Goal: Transaction & Acquisition: Book appointment/travel/reservation

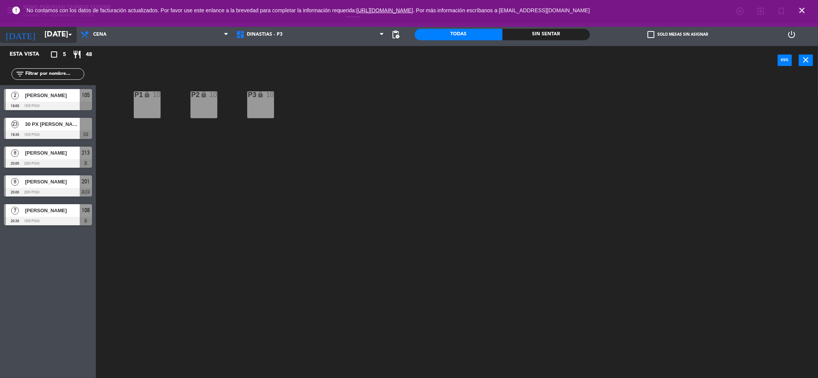
click at [53, 35] on input "[DATE]" at bounding box center [89, 34] width 97 height 17
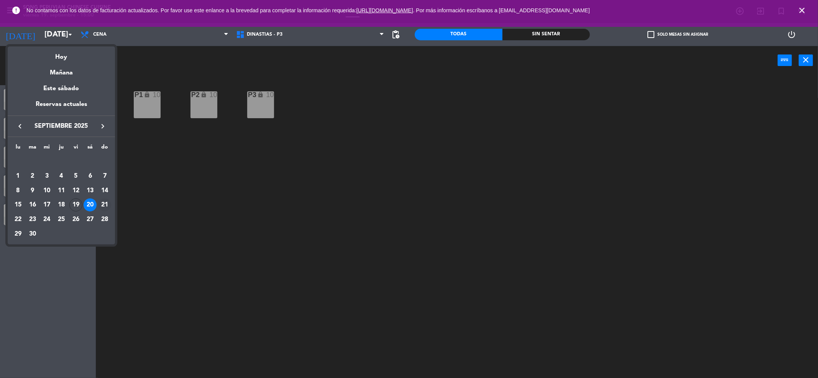
click at [104, 208] on div "21" at bounding box center [104, 204] width 13 height 13
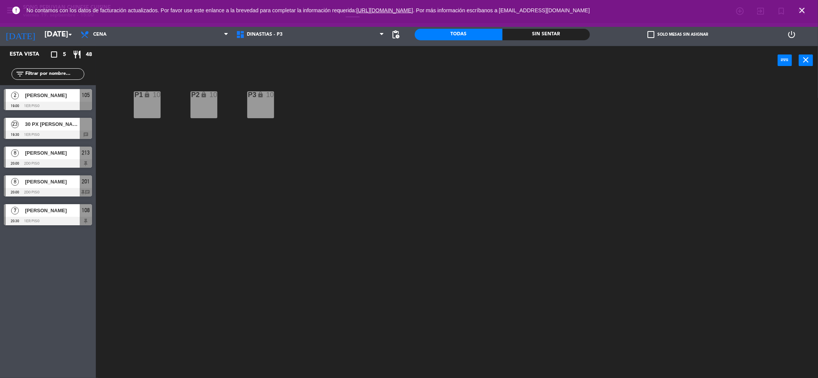
type input "[DATE]"
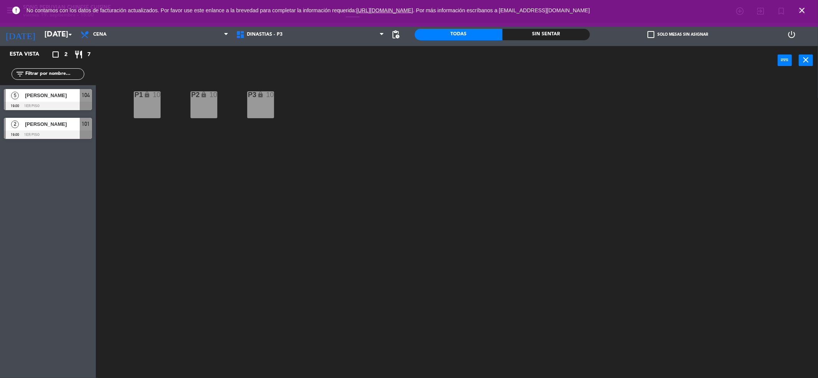
click at [802, 8] on icon "close" at bounding box center [802, 10] width 9 height 9
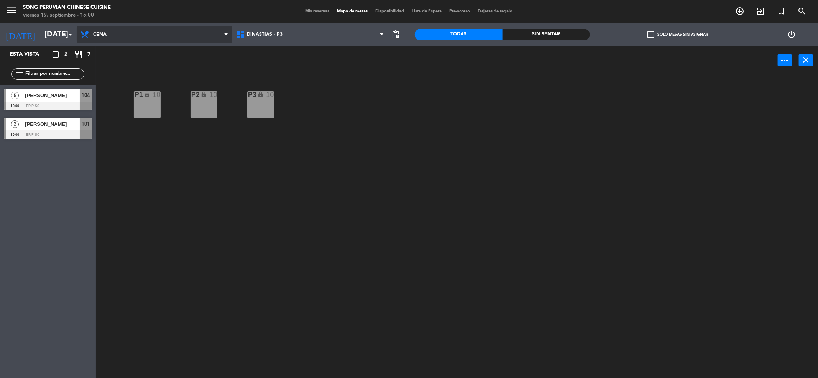
click at [114, 37] on span "Cena" at bounding box center [155, 34] width 156 height 17
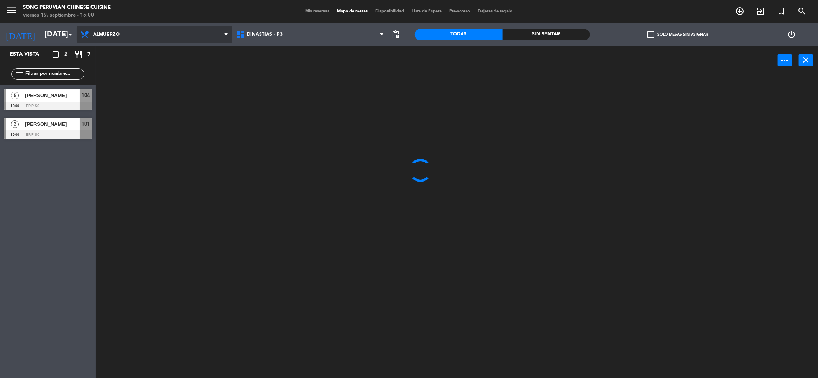
click at [122, 54] on ng-component "menu Song Peruvian Chinese Cuisine [DATE] 19. septiembre - 15:00 Mis reservas M…" at bounding box center [409, 190] width 818 height 380
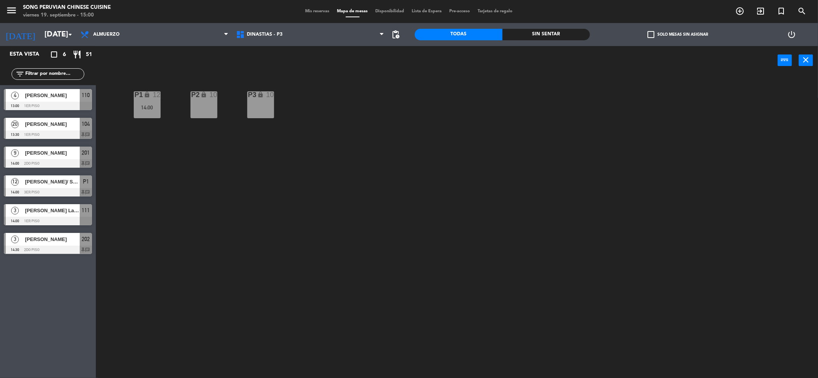
click at [311, 8] on div "Mis reservas Mapa de mesas Disponibilidad Lista de Espera Pre-acceso Tarjetas d…" at bounding box center [409, 11] width 215 height 7
click at [312, 10] on span "Mis reservas" at bounding box center [318, 11] width 32 height 4
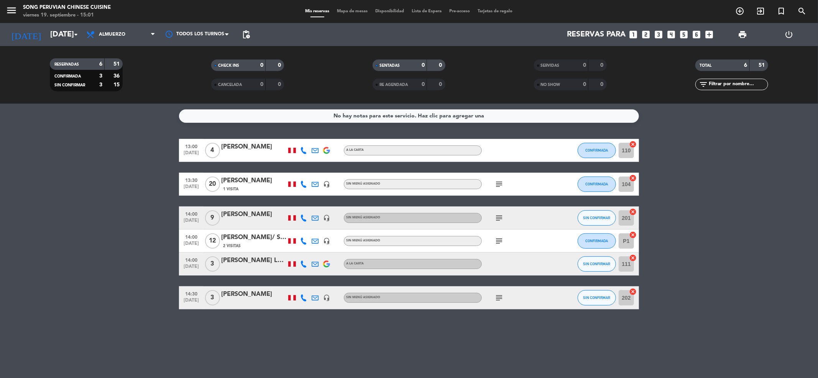
click at [358, 10] on span "Mapa de mesas" at bounding box center [353, 11] width 38 height 4
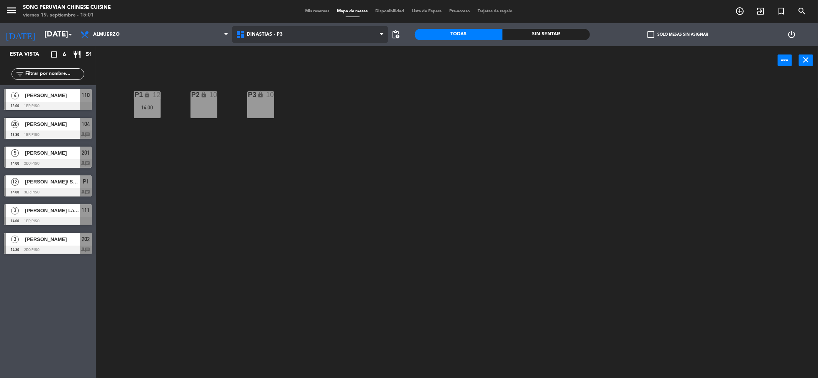
click at [298, 33] on span "DINASTIAS - P3" at bounding box center [310, 34] width 156 height 17
click at [305, 83] on ng-component "menu Song Peruvian Chinese Cuisine [DATE] 19. septiembre - 15:01 Mis reservas M…" at bounding box center [409, 190] width 818 height 380
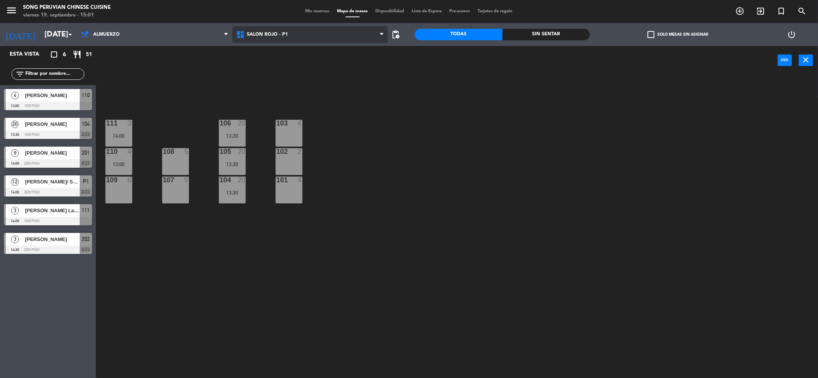
click at [341, 38] on span "SALON ROJO - P1" at bounding box center [310, 34] width 156 height 17
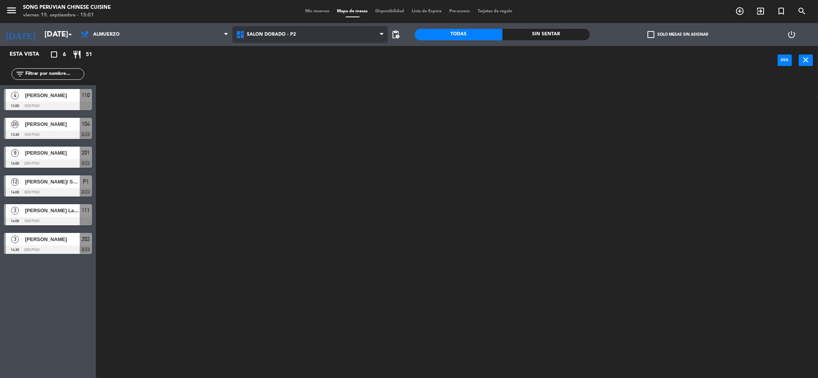
click at [330, 69] on ng-component "menu Song Peruvian Chinese Cuisine [DATE] 19. septiembre - 15:01 Mis reservas M…" at bounding box center [409, 190] width 818 height 380
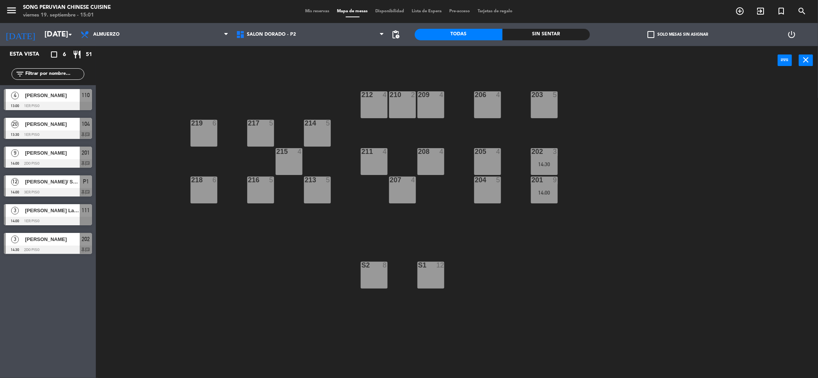
click at [318, 180] on div at bounding box center [317, 179] width 13 height 7
click at [342, 65] on div "Crear Reserva Bloquear Mesa power_input close" at bounding box center [437, 60] width 682 height 29
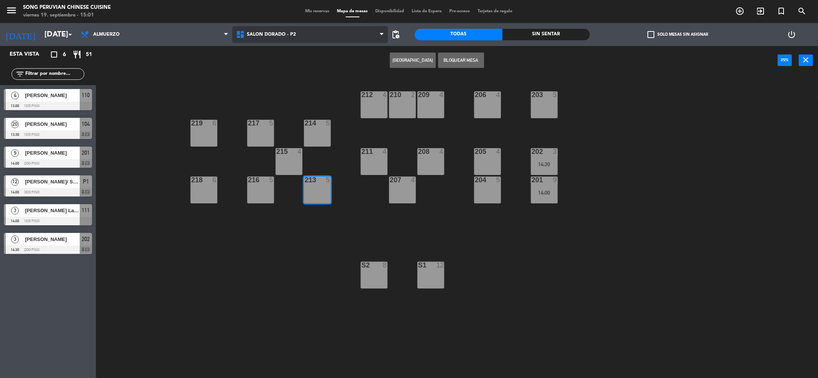
click at [321, 33] on span "SALON DORADO - P2" at bounding box center [310, 34] width 156 height 17
click at [196, 80] on div "203 5 206 4 210 2 212 4 209 4 214 5 217 5 219 6 202 3 14:30 205 4 208 4 211 4 2…" at bounding box center [461, 228] width 714 height 303
click at [278, 33] on span "SALON DORADO - P2" at bounding box center [271, 34] width 49 height 5
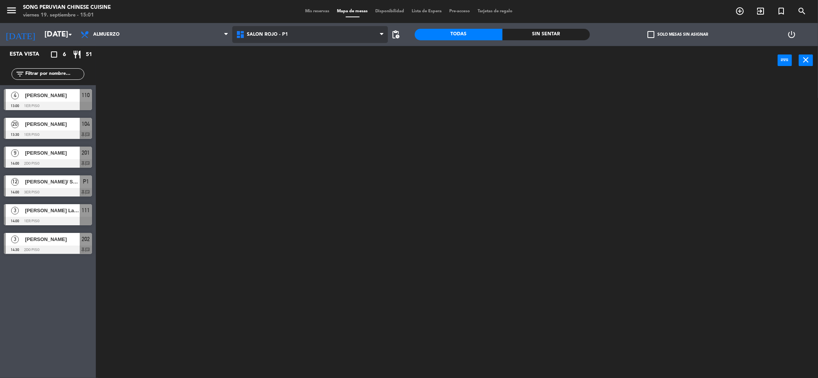
click at [287, 86] on ng-component "menu Song Peruvian Chinese Cuisine [DATE] 19. septiembre - 15:01 Mis reservas M…" at bounding box center [409, 190] width 818 height 380
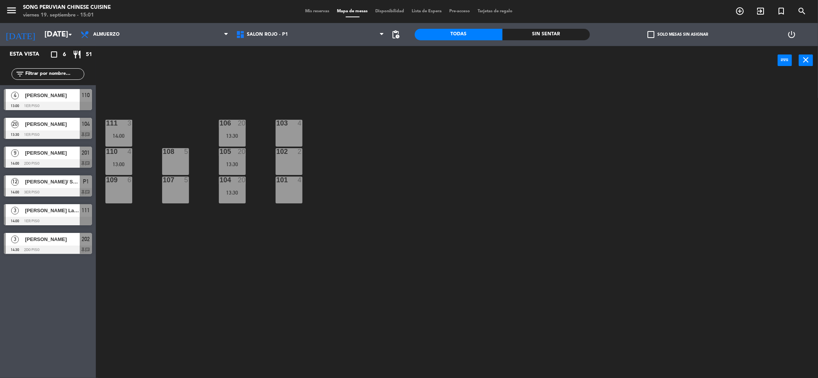
click at [292, 190] on div "101 4" at bounding box center [289, 189] width 27 height 27
click at [413, 60] on button "[GEOGRAPHIC_DATA]" at bounding box center [413, 60] width 46 height 15
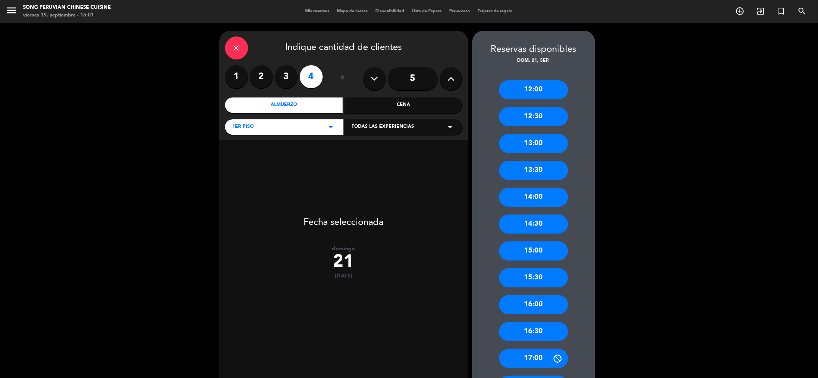
click at [453, 82] on icon at bounding box center [451, 79] width 7 height 12
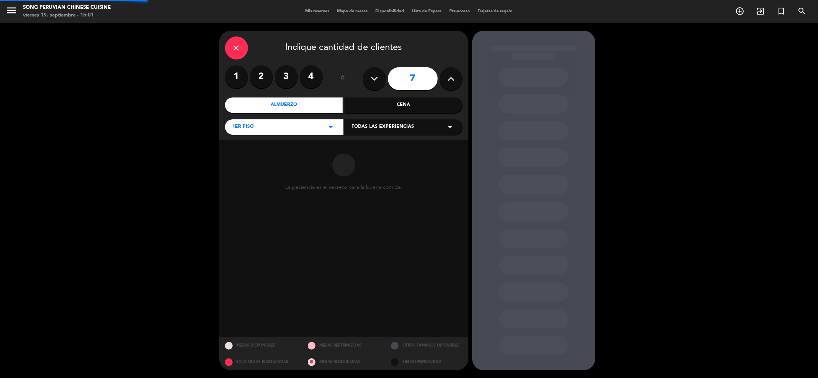
click at [453, 82] on icon at bounding box center [451, 79] width 7 height 12
type input "11"
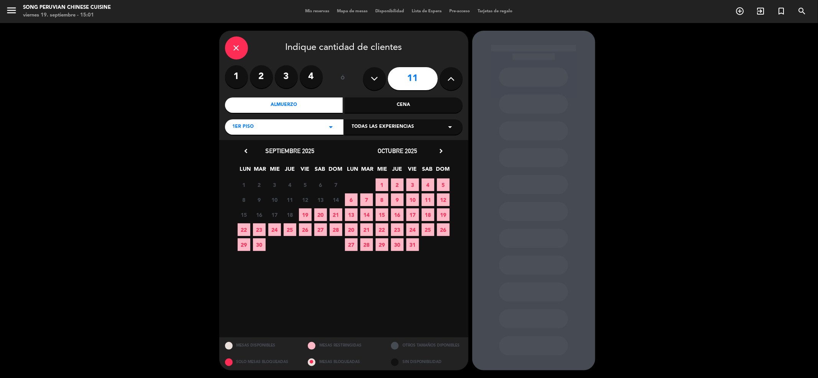
click at [334, 216] on span "21" at bounding box center [336, 214] width 13 height 13
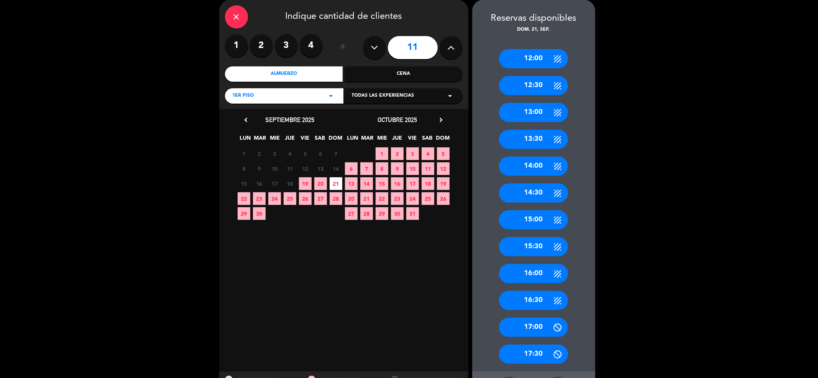
scroll to position [64, 0]
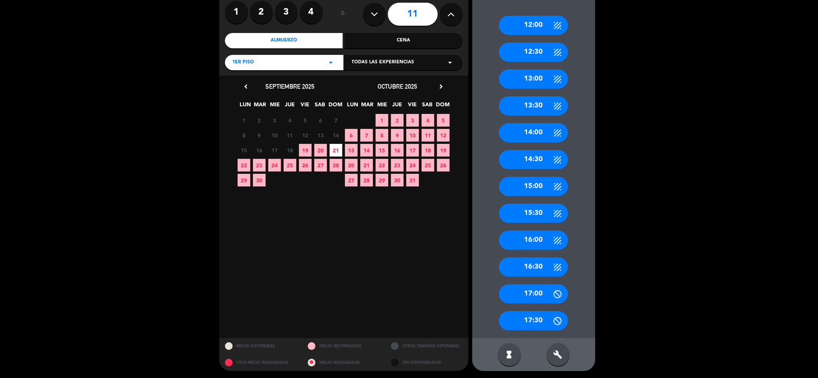
click at [562, 348] on div "build" at bounding box center [558, 354] width 23 height 23
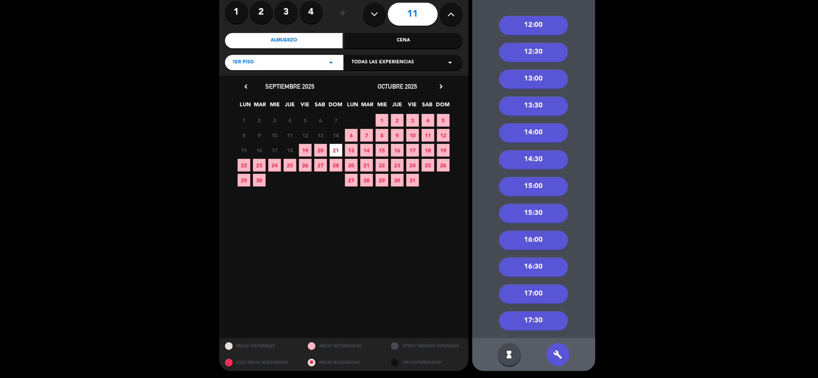
click at [551, 77] on div "13:00" at bounding box center [533, 78] width 69 height 19
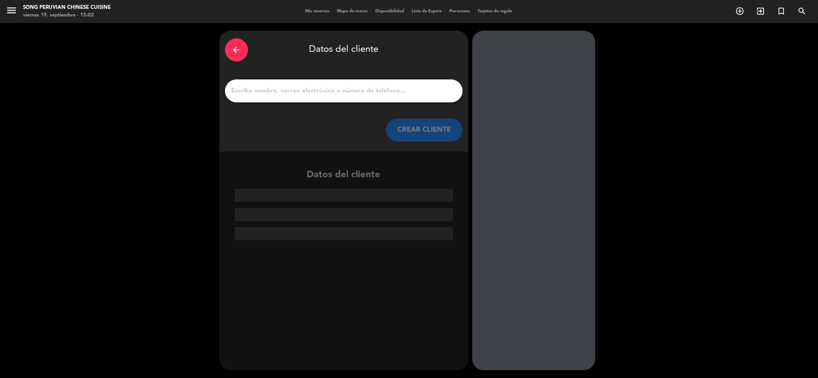
click at [407, 90] on input "1" at bounding box center [344, 91] width 226 height 11
click at [359, 89] on input "1" at bounding box center [344, 91] width 226 height 11
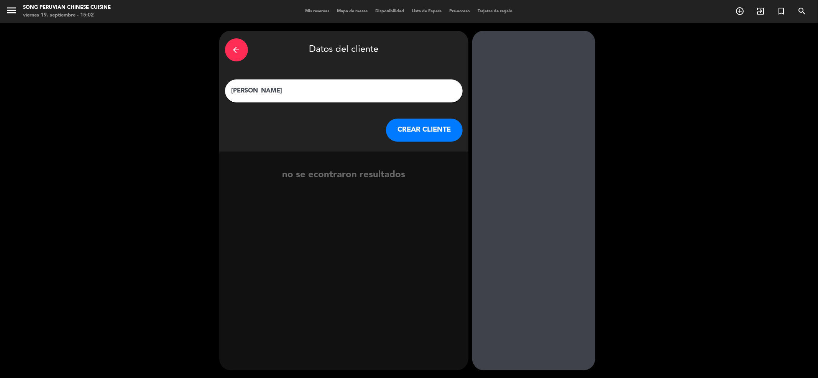
type input "[PERSON_NAME]"
click at [427, 127] on button "CREAR CLIENTE" at bounding box center [424, 129] width 77 height 23
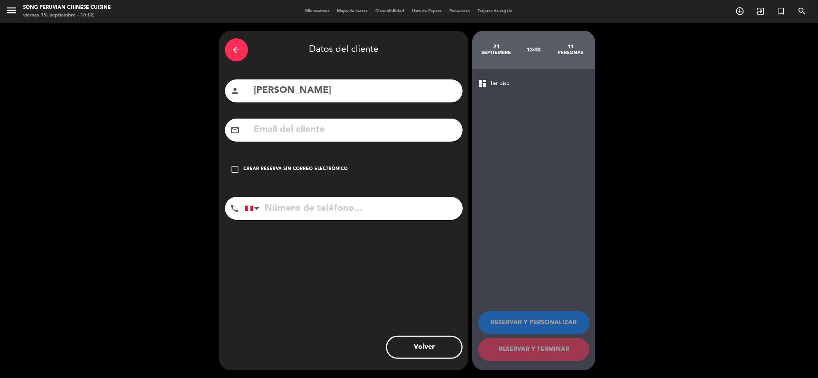
click at [378, 135] on input "text" at bounding box center [355, 130] width 204 height 16
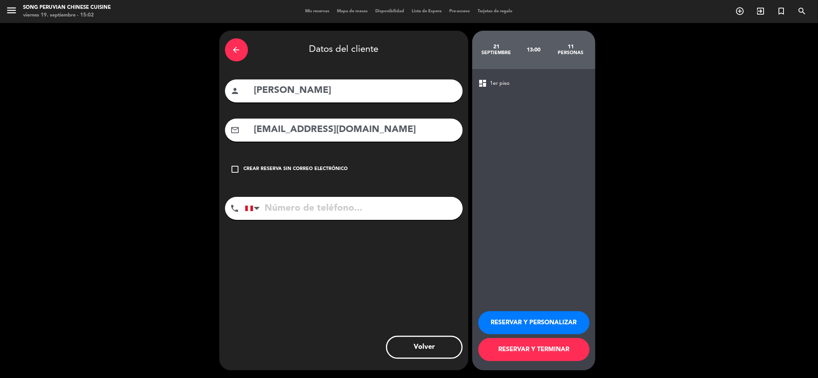
type input "[EMAIL_ADDRESS][DOMAIN_NAME]"
click at [375, 203] on input "tel" at bounding box center [354, 208] width 218 height 23
type input "990007960"
click at [544, 325] on button "RESERVAR Y PERSONALIZAR" at bounding box center [534, 322] width 111 height 23
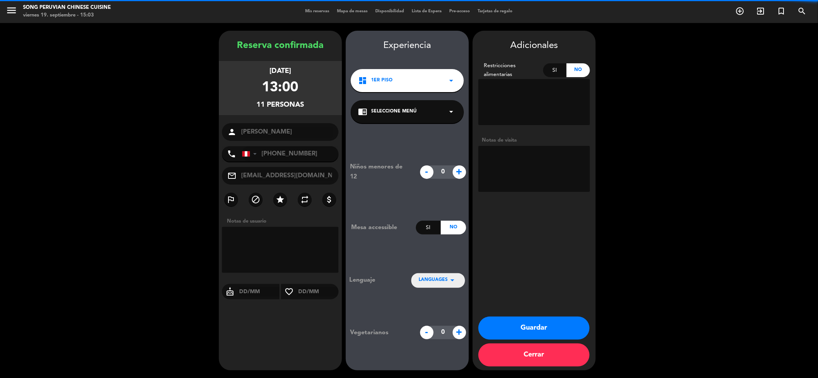
click at [520, 166] on textarea at bounding box center [535, 169] width 112 height 46
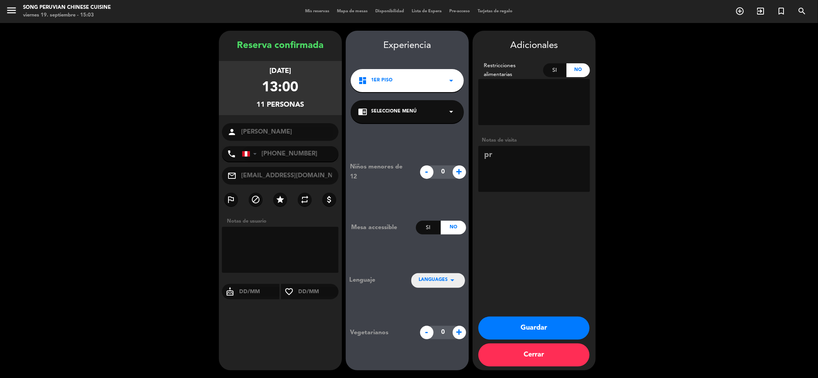
type textarea "p"
click at [565, 174] on textarea at bounding box center [535, 169] width 112 height 46
click at [553, 172] on textarea at bounding box center [535, 169] width 112 height 46
click at [516, 184] on textarea at bounding box center [535, 169] width 112 height 46
type textarea "PREFERENCIA 1ER PISO CUMPLEAÑOS"
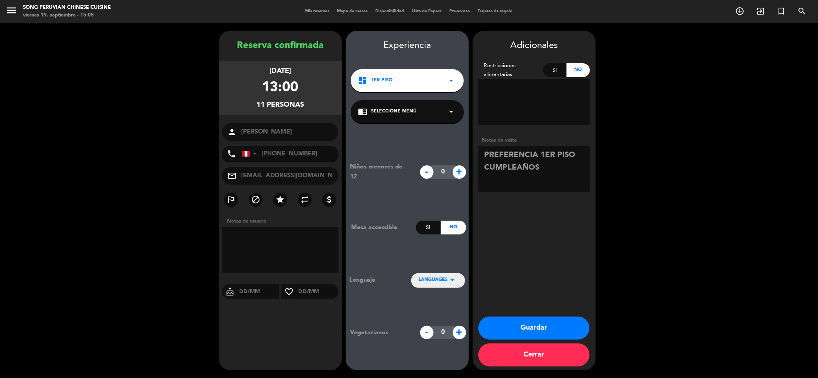
click at [531, 319] on button "Guardar" at bounding box center [534, 327] width 111 height 23
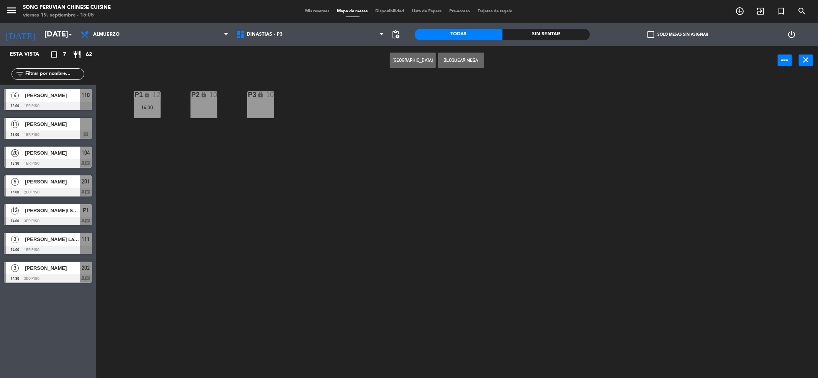
click at [61, 132] on div at bounding box center [48, 134] width 88 height 8
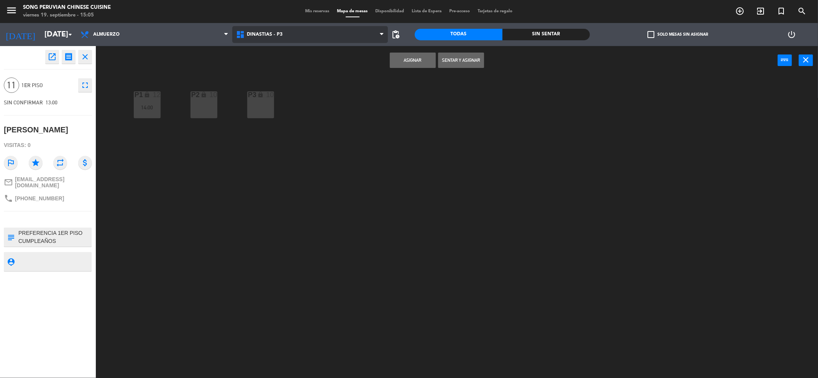
click at [347, 37] on span "DINASTIAS - P3" at bounding box center [310, 34] width 156 height 17
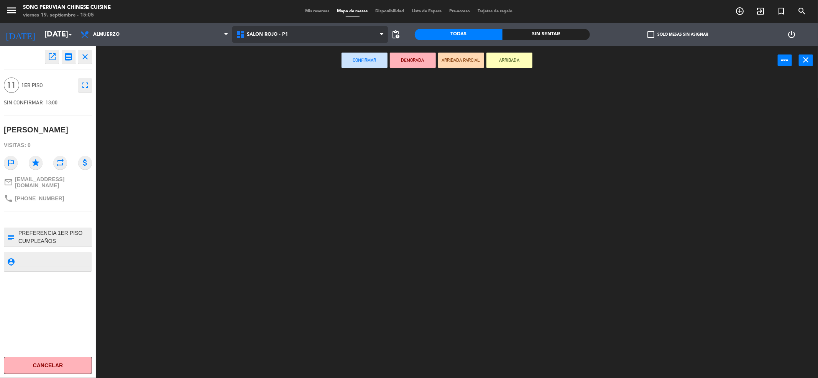
click at [332, 84] on ng-component "menu Song Peruvian Chinese Cuisine [DATE] 19. septiembre - 15:05 Mis reservas M…" at bounding box center [409, 190] width 818 height 380
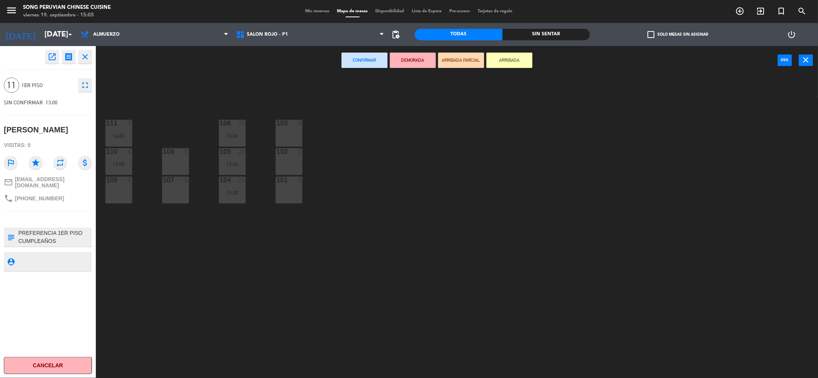
click at [285, 196] on div "101 4" at bounding box center [289, 189] width 27 height 27
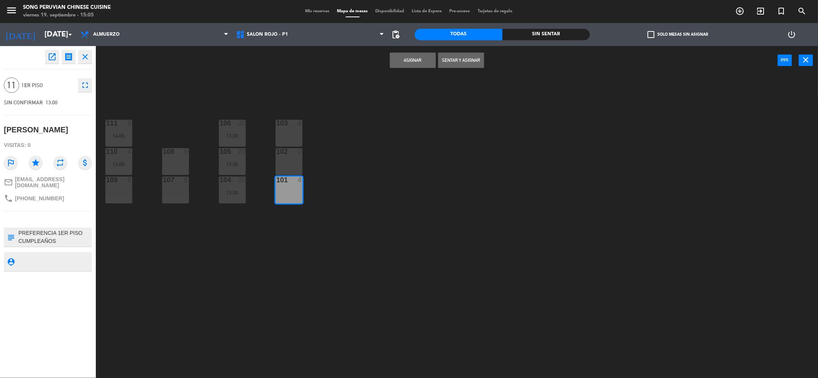
click at [286, 168] on div "102 2" at bounding box center [289, 161] width 27 height 27
click at [286, 132] on div "103 4" at bounding box center [289, 133] width 27 height 27
click at [419, 64] on button "Asignar" at bounding box center [413, 60] width 46 height 15
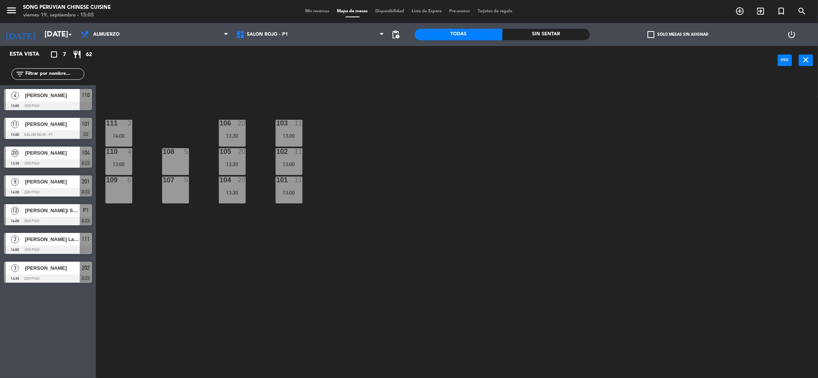
click at [375, 68] on div "power_input close" at bounding box center [437, 60] width 682 height 29
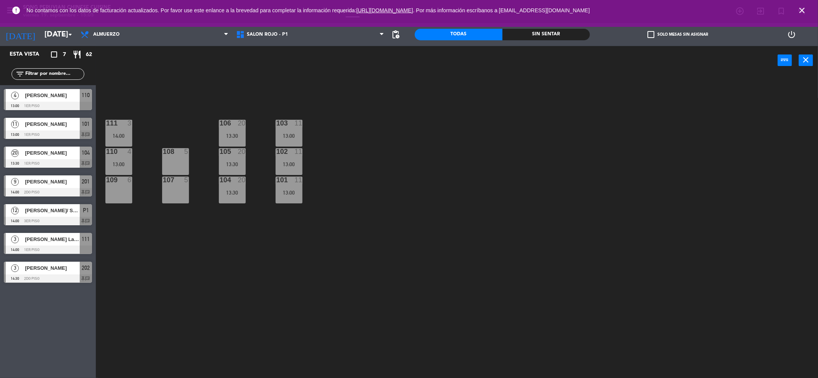
click at [803, 7] on icon "close" at bounding box center [802, 10] width 9 height 9
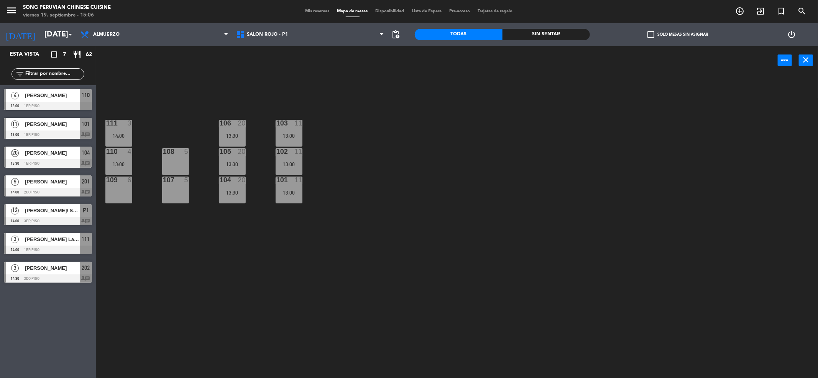
click at [64, 217] on div at bounding box center [48, 221] width 88 height 8
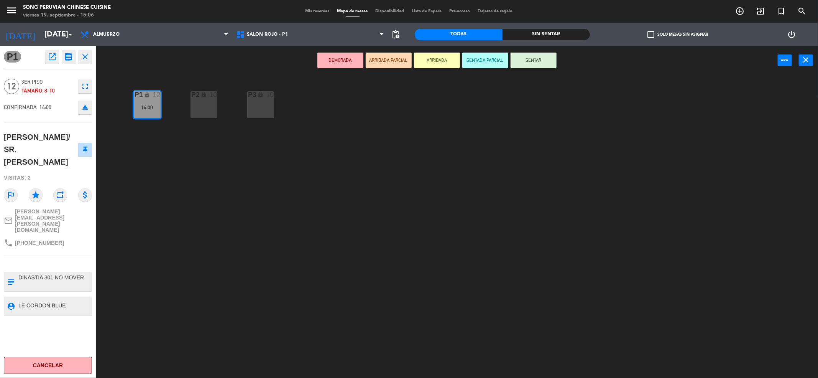
click at [89, 54] on icon "close" at bounding box center [85, 56] width 9 height 9
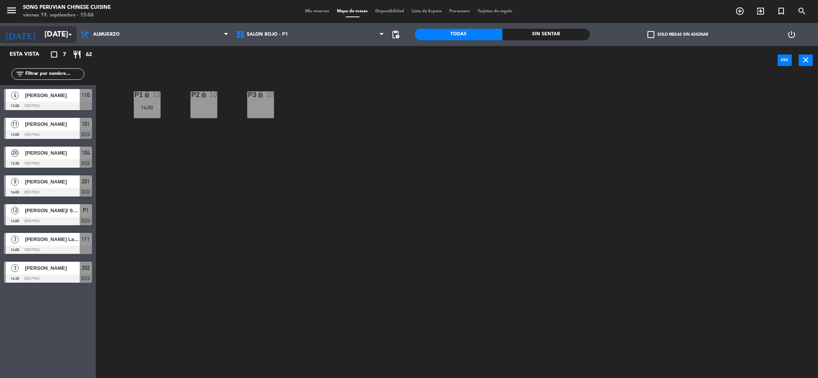
click at [73, 36] on icon "arrow_drop_down" at bounding box center [70, 34] width 9 height 9
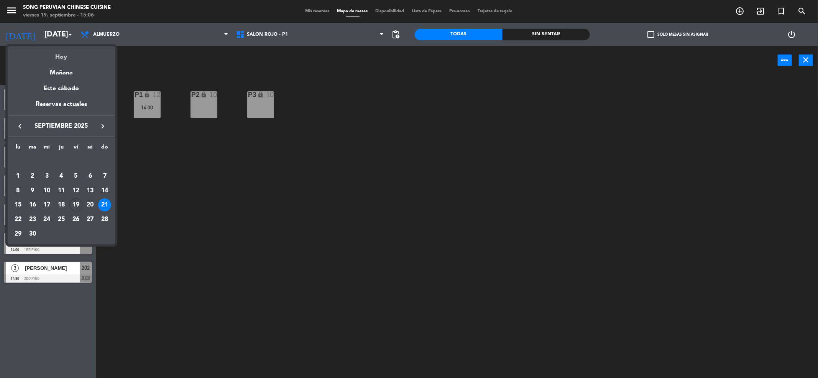
click at [66, 55] on div "Hoy" at bounding box center [61, 54] width 107 height 16
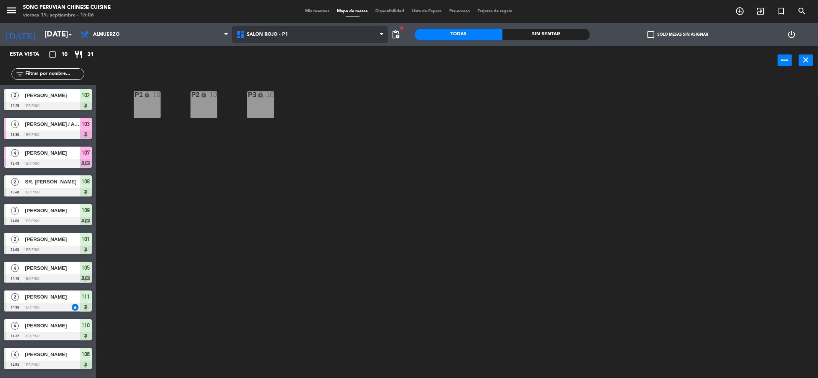
click at [258, 37] on span "SALON ROJO - P1" at bounding box center [310, 34] width 156 height 17
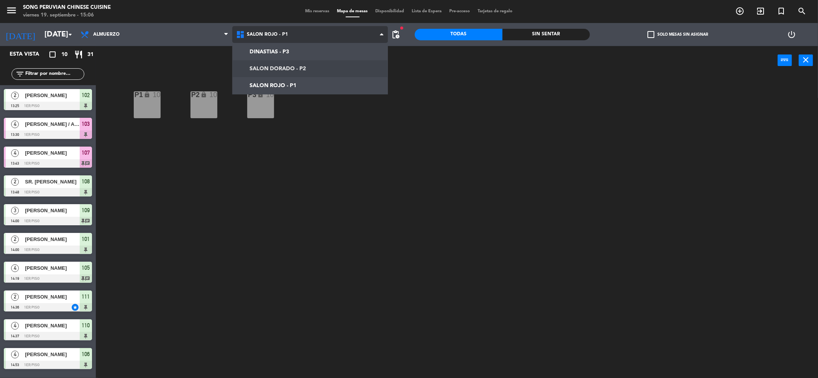
click at [293, 64] on ng-component "menu Song Peruvian Chinese Cuisine [DATE] 19. septiembre - 15:06 Mis reservas M…" at bounding box center [409, 190] width 818 height 380
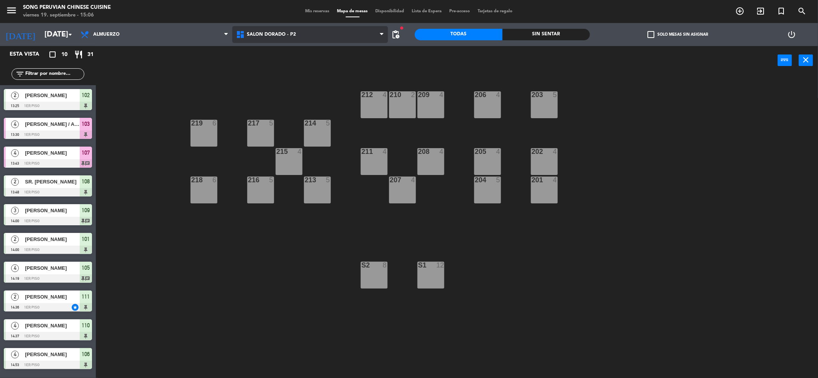
click at [321, 35] on span "SALON DORADO - P2" at bounding box center [310, 34] width 156 height 17
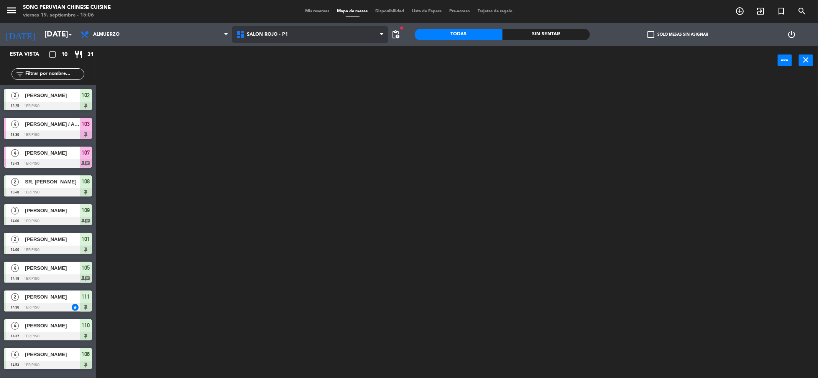
click at [313, 87] on ng-component "menu Song Peruvian Chinese Cuisine [DATE] 19. septiembre - 15:06 Mis reservas M…" at bounding box center [409, 190] width 818 height 380
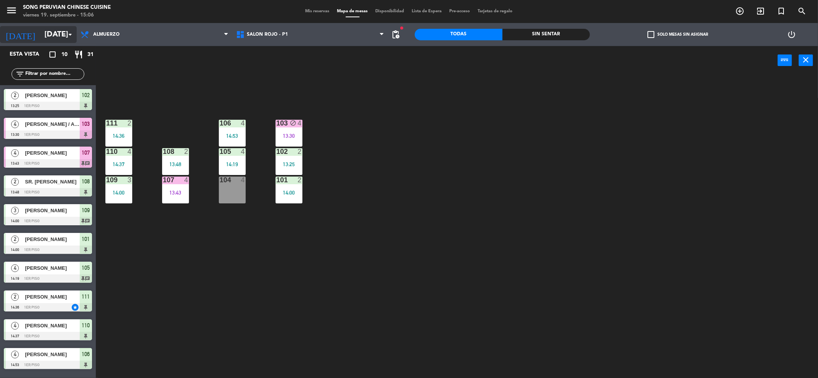
click at [51, 33] on input "[DATE]" at bounding box center [89, 34] width 97 height 17
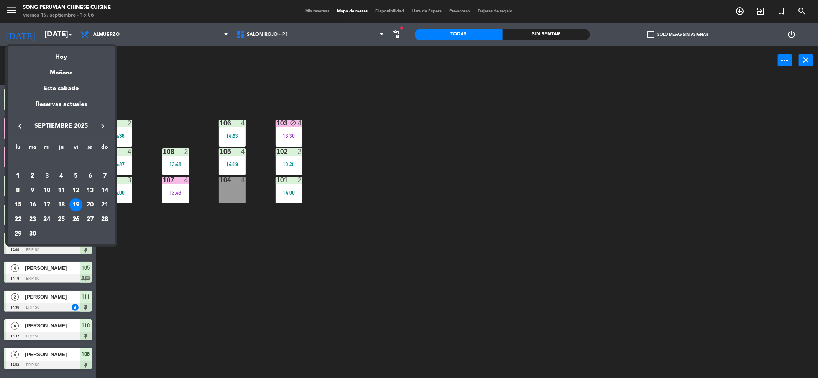
click at [104, 203] on div "21" at bounding box center [104, 204] width 13 height 13
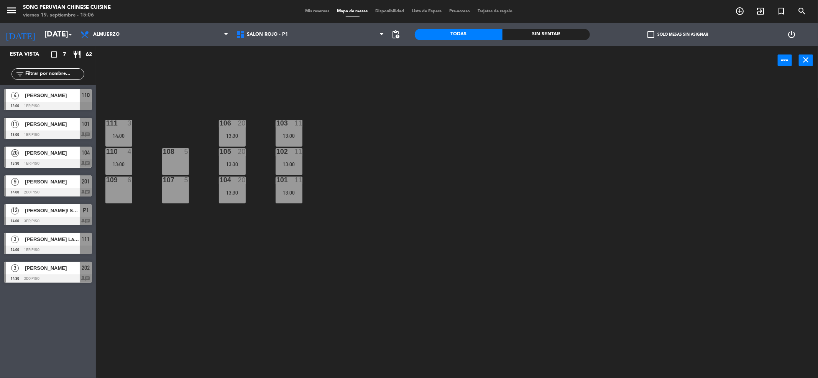
click at [59, 129] on div "[PERSON_NAME]" at bounding box center [52, 124] width 56 height 13
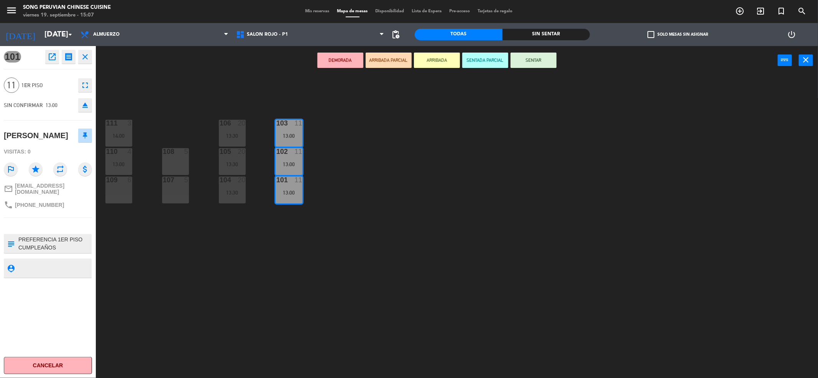
click at [83, 51] on button "close" at bounding box center [85, 57] width 14 height 14
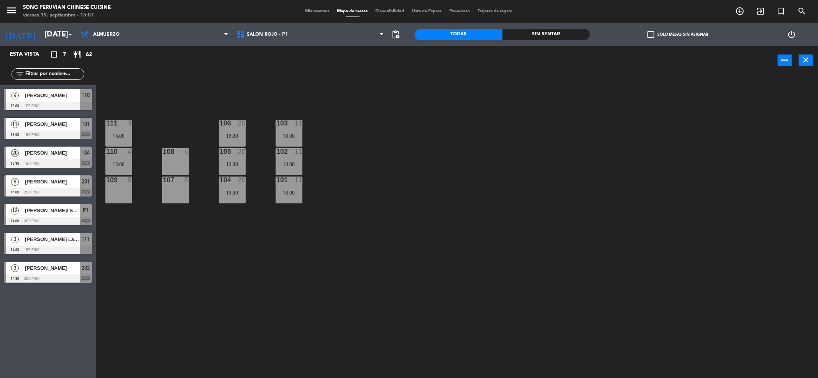
click at [72, 95] on span "[PERSON_NAME]" at bounding box center [52, 95] width 55 height 8
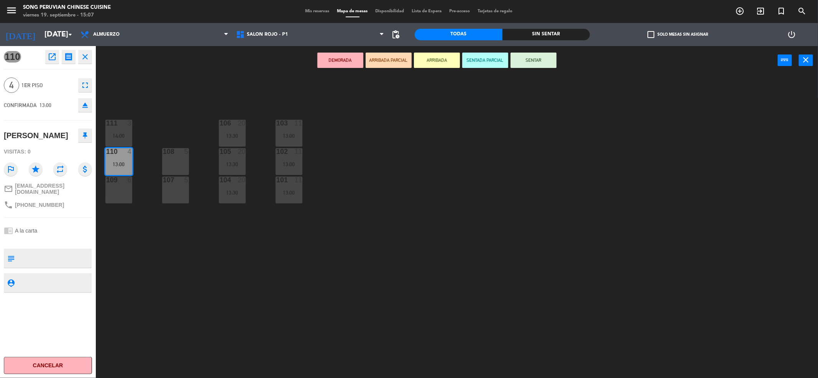
click at [84, 52] on icon "close" at bounding box center [85, 56] width 9 height 9
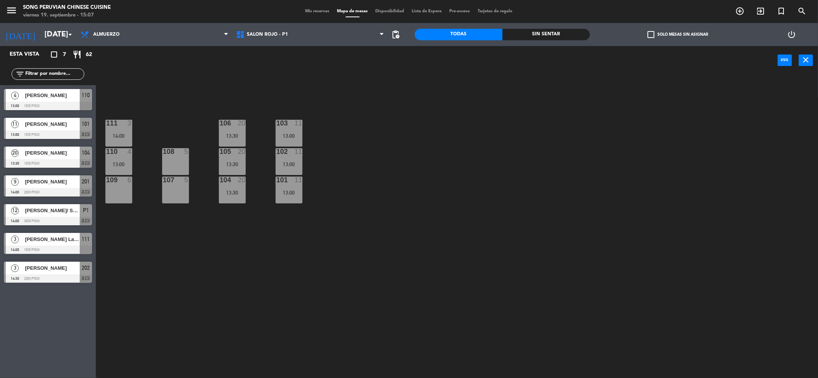
click at [240, 132] on div "106 20 13:30" at bounding box center [232, 133] width 27 height 27
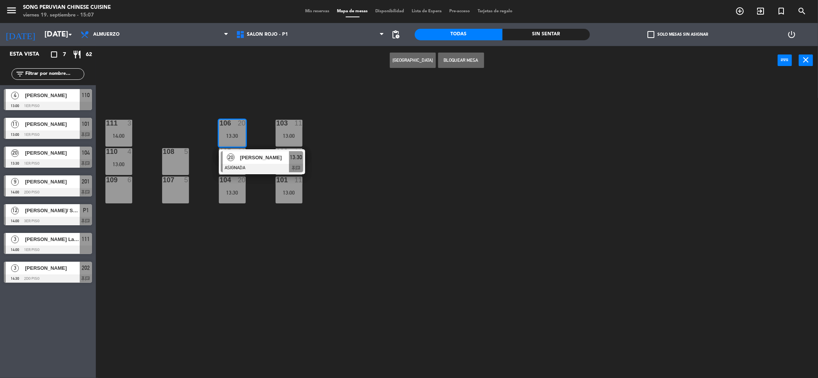
click at [233, 161] on span "20" at bounding box center [231, 157] width 8 height 8
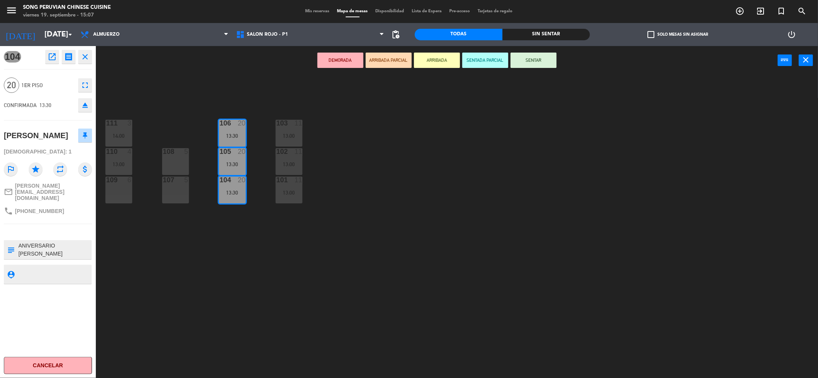
click at [57, 253] on textarea at bounding box center [54, 250] width 73 height 16
click at [90, 252] on textarea at bounding box center [54, 250] width 73 height 16
click at [125, 247] on div "103 11 13:00 106 20 13:30 111 3 14:00 102 11 13:00 105 20 13:30 108 5 110 4 13:…" at bounding box center [461, 228] width 714 height 303
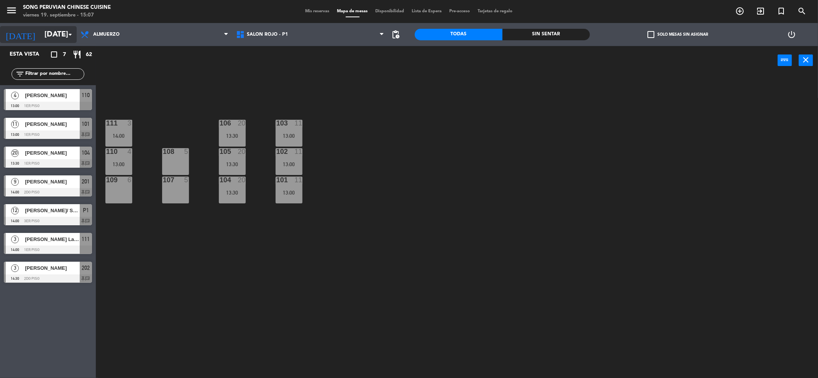
click at [62, 36] on input "[DATE]" at bounding box center [89, 34] width 97 height 17
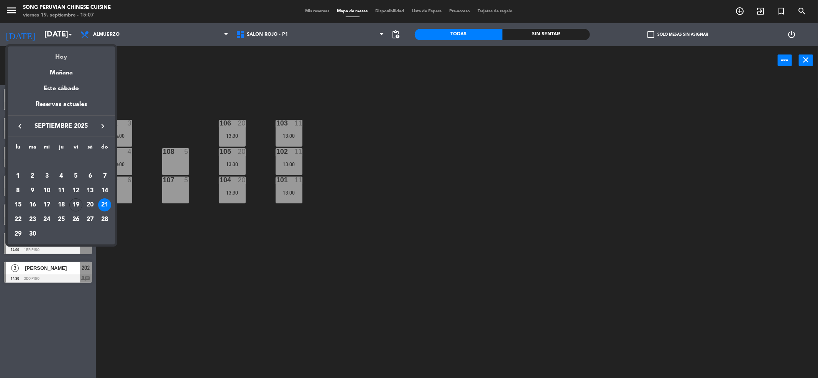
click at [72, 52] on div "Hoy" at bounding box center [61, 54] width 107 height 16
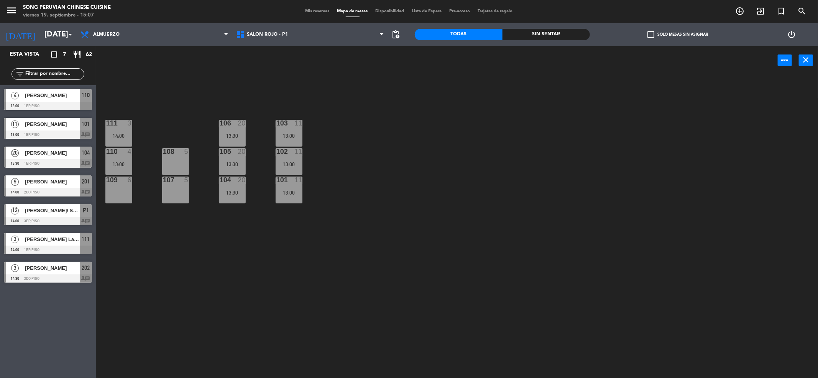
type input "[DATE]"
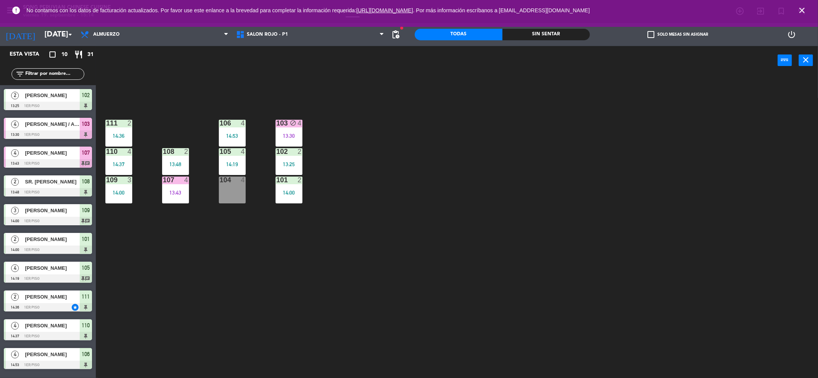
click at [806, 7] on icon "close" at bounding box center [802, 10] width 9 height 9
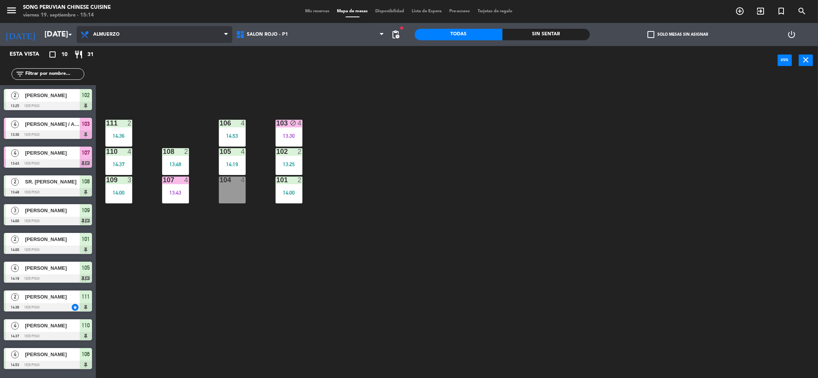
click at [152, 41] on span "Almuerzo" at bounding box center [155, 34] width 156 height 17
click at [166, 52] on ng-component "menu Song Peruvian Chinese Cuisine [DATE] 19. septiembre - 15:14 Mis reservas M…" at bounding box center [409, 190] width 818 height 380
click at [47, 38] on input "[DATE]" at bounding box center [89, 34] width 97 height 17
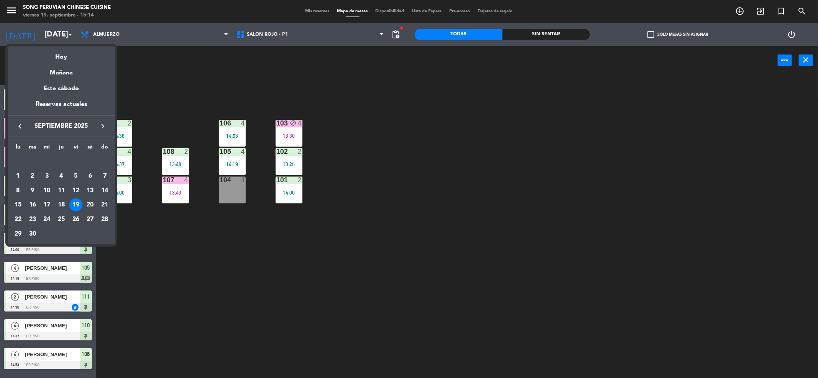
click at [250, 75] on div at bounding box center [409, 189] width 818 height 378
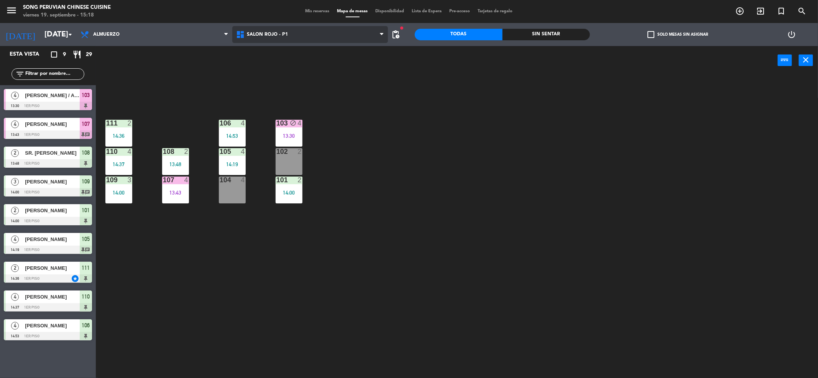
click at [303, 28] on span "SALON ROJO - P1" at bounding box center [310, 34] width 156 height 17
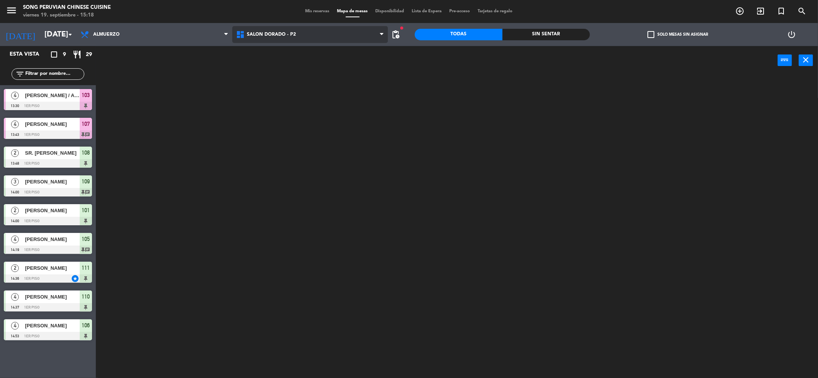
click at [300, 71] on ng-component "menu Song Peruvian Chinese Cuisine [DATE] 19. septiembre - 15:18 Mis reservas M…" at bounding box center [409, 190] width 818 height 380
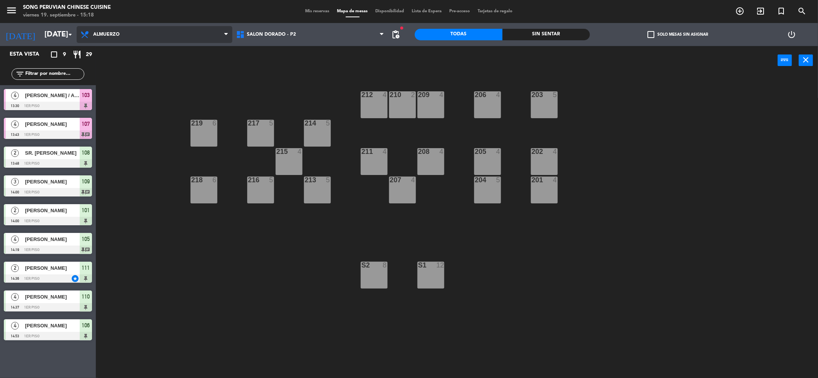
click at [149, 34] on span "Almuerzo" at bounding box center [155, 34] width 156 height 17
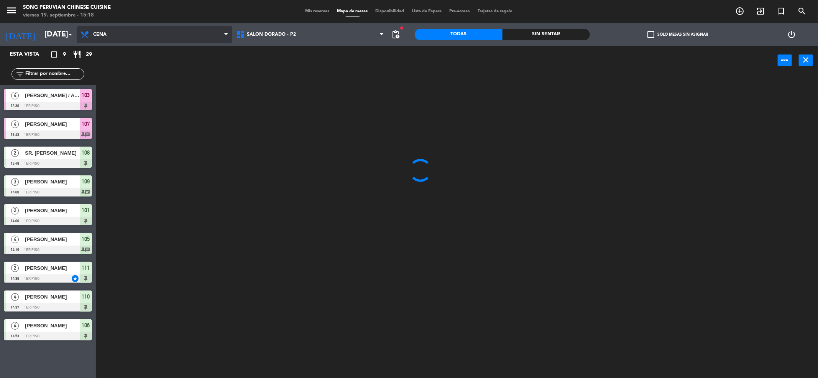
click at [147, 61] on ng-component "menu Song Peruvian Chinese Cuisine [DATE] 19. septiembre - 15:18 Mis reservas M…" at bounding box center [409, 190] width 818 height 380
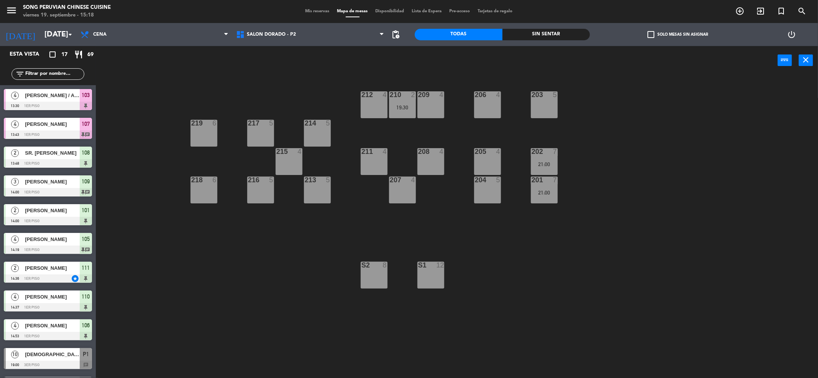
click at [384, 281] on div "S2 8" at bounding box center [374, 275] width 27 height 27
click at [412, 61] on button "[GEOGRAPHIC_DATA]" at bounding box center [413, 60] width 46 height 15
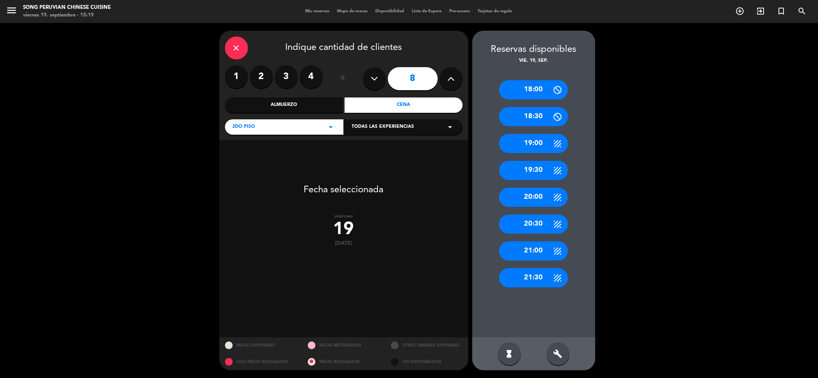
click at [239, 43] on icon "close" at bounding box center [236, 47] width 9 height 9
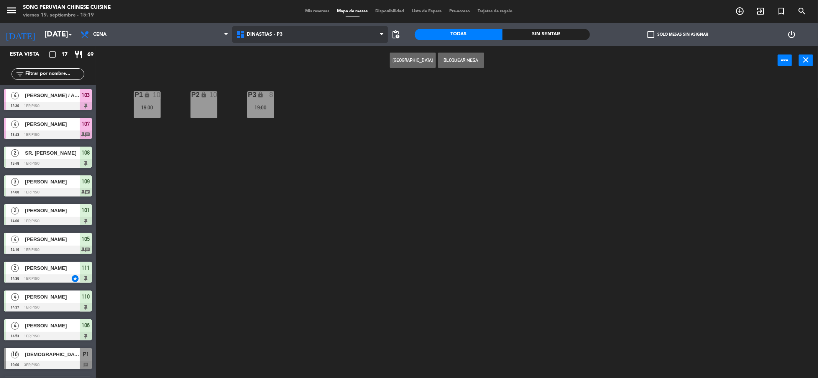
click at [293, 30] on span "DINASTIAS - P3" at bounding box center [310, 34] width 156 height 17
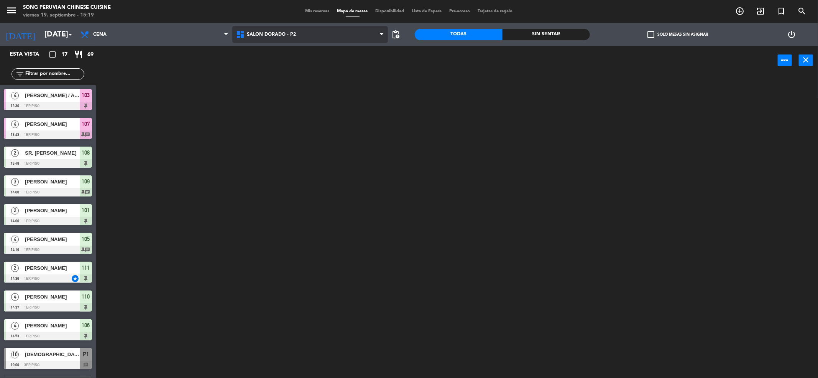
click at [292, 67] on ng-component "menu Song Peruvian Chinese Cuisine [DATE] 19. septiembre - 15:19 Mis reservas M…" at bounding box center [409, 190] width 818 height 380
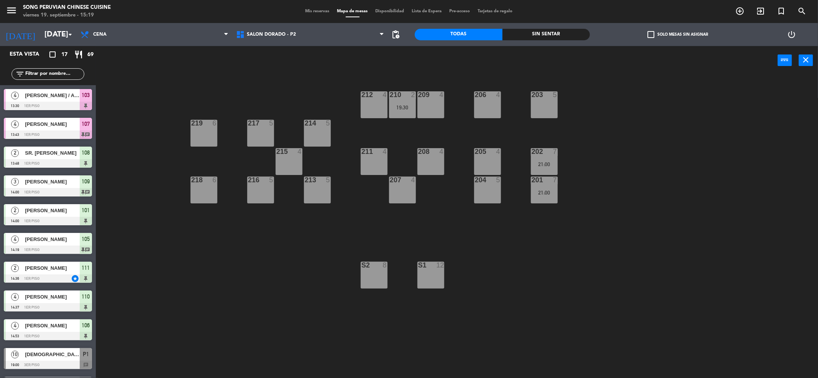
click at [434, 281] on div "S1 12" at bounding box center [431, 275] width 27 height 27
click at [411, 59] on button "[GEOGRAPHIC_DATA]" at bounding box center [413, 60] width 46 height 15
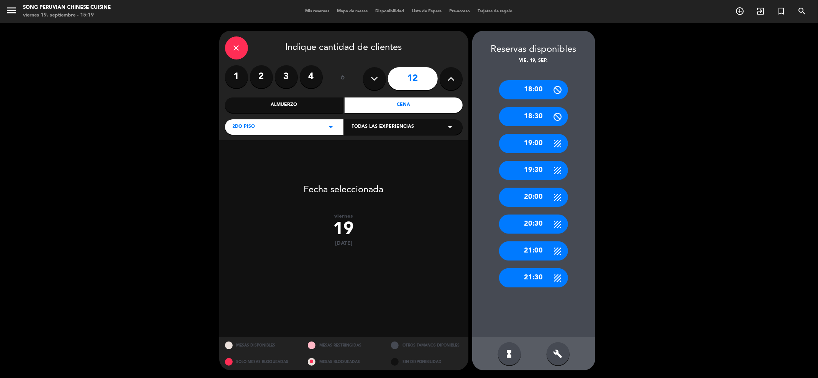
click at [378, 77] on icon at bounding box center [374, 79] width 7 height 12
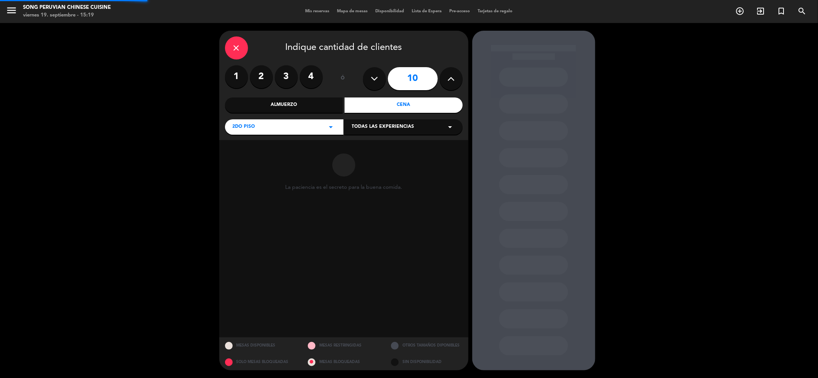
click at [378, 77] on icon at bounding box center [374, 79] width 7 height 12
type input "8"
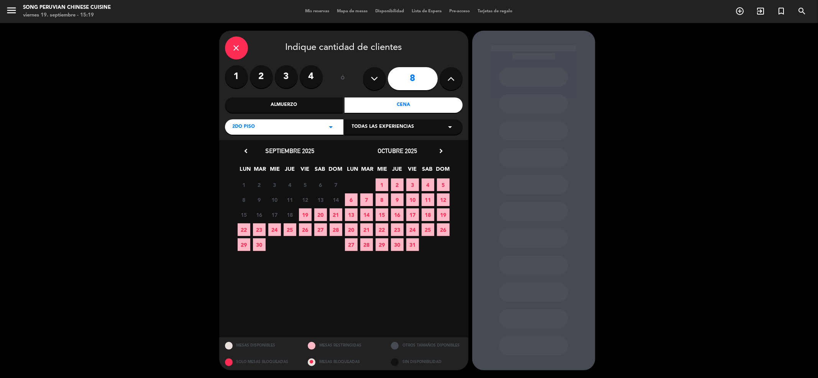
click at [309, 212] on span "19" at bounding box center [305, 214] width 13 height 13
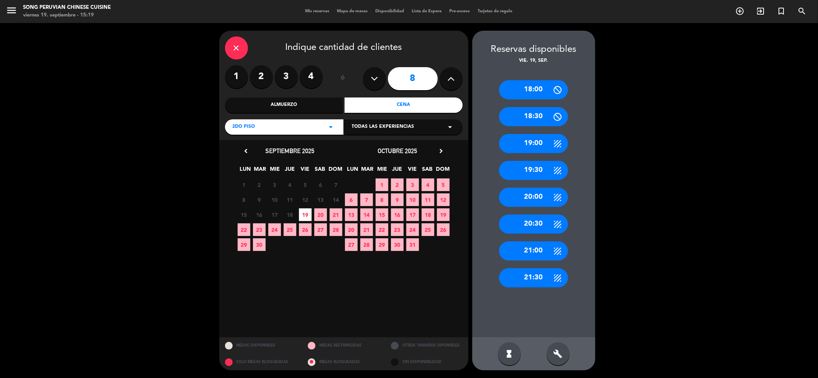
click at [538, 197] on div "20:00" at bounding box center [533, 197] width 69 height 19
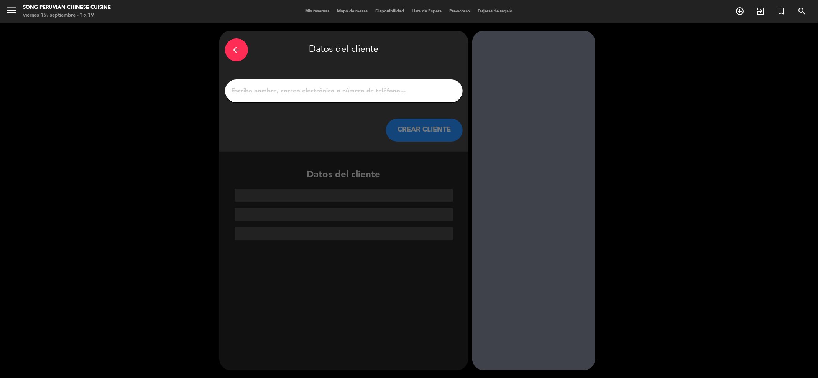
click at [382, 93] on input "1" at bounding box center [344, 91] width 226 height 11
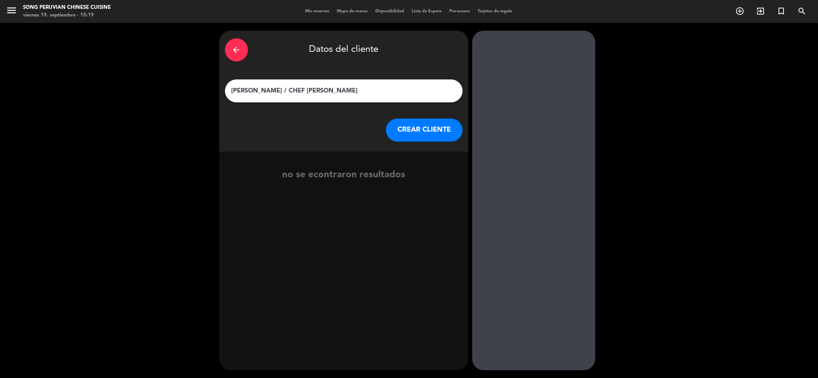
type input "[PERSON_NAME] / CHEF [PERSON_NAME]"
click at [426, 135] on button "CREAR CLIENTE" at bounding box center [424, 129] width 77 height 23
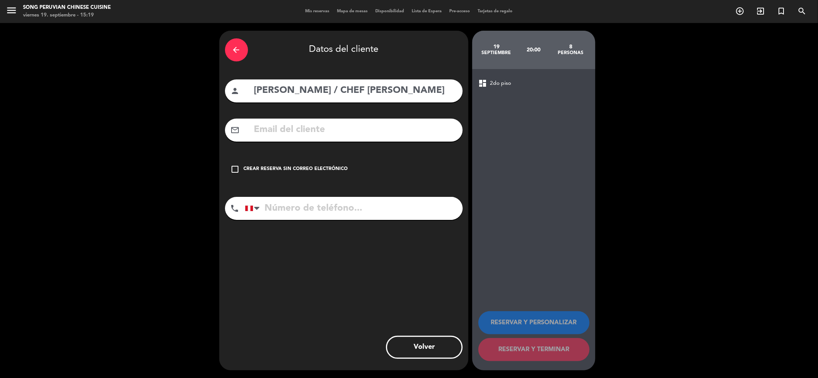
click at [273, 167] on div "Crear reserva sin correo electrónico" at bounding box center [296, 169] width 104 height 8
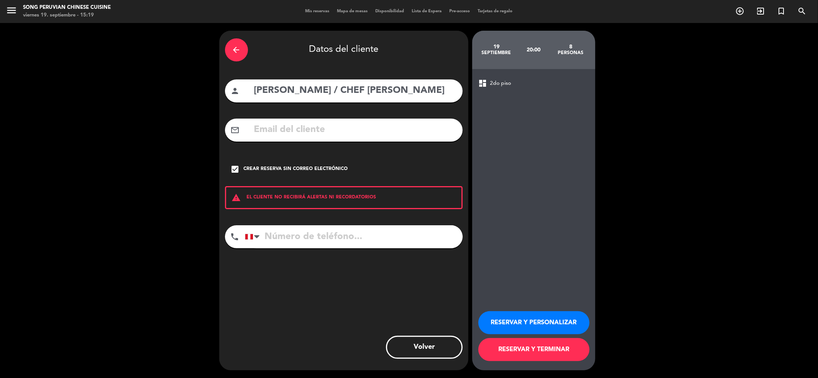
click at [518, 324] on button "RESERVAR Y PERSONALIZAR" at bounding box center [534, 322] width 111 height 23
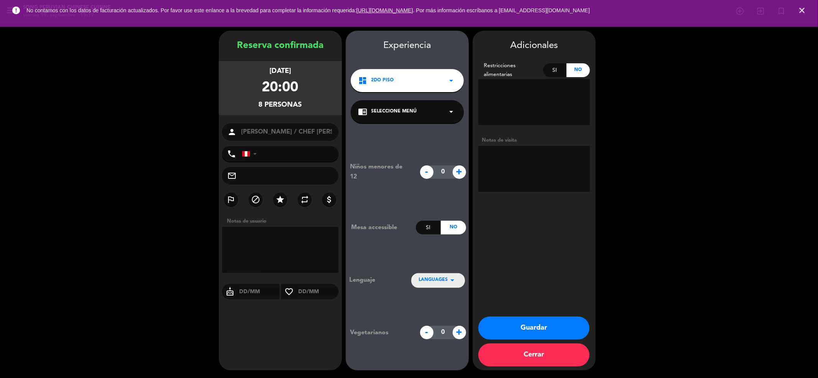
click at [519, 172] on textarea at bounding box center [535, 169] width 112 height 46
click at [527, 323] on button "Guardar" at bounding box center [534, 327] width 111 height 23
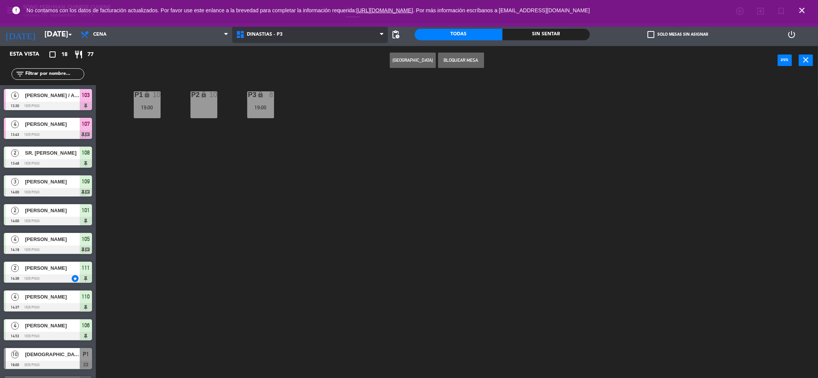
click at [318, 37] on span "DINASTIAS - P3" at bounding box center [310, 34] width 156 height 17
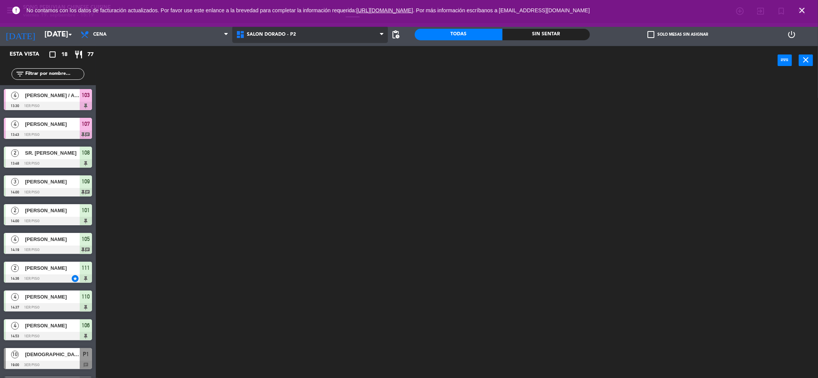
click at [313, 63] on ng-component "menu Song Peruvian Chinese Cuisine [DATE] 19. septiembre - 15:19 Mis reservas M…" at bounding box center [409, 190] width 818 height 380
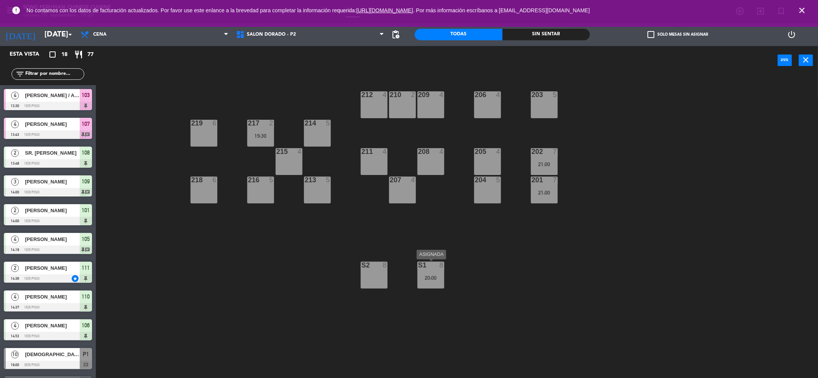
click at [440, 280] on div "20:00" at bounding box center [431, 277] width 27 height 5
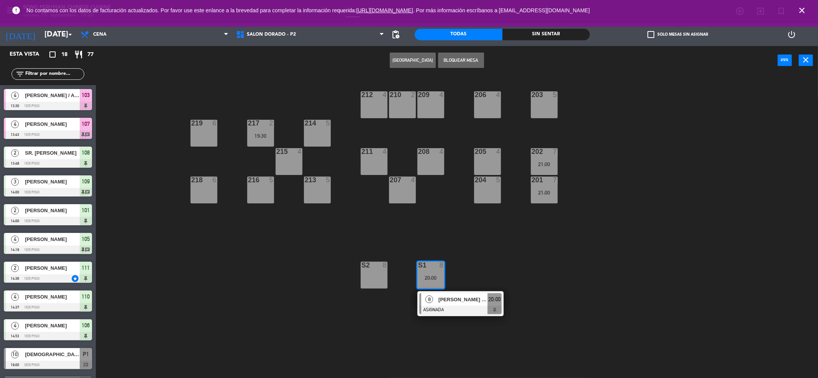
click at [443, 296] on span "[PERSON_NAME] / CHEF [PERSON_NAME]" at bounding box center [463, 299] width 49 height 8
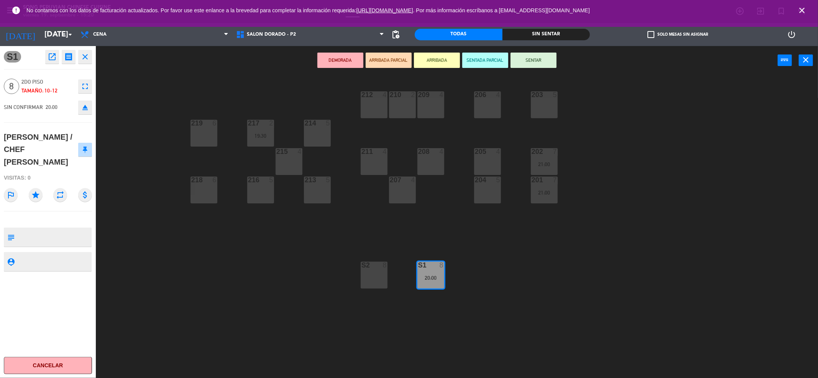
click at [46, 229] on textarea at bounding box center [54, 237] width 73 height 16
type textarea "DORADO 1 NO MOVER"
click at [50, 116] on div "SIN CONFIRMAR 20:00 eject" at bounding box center [48, 107] width 88 height 19
click at [50, 132] on div "[PERSON_NAME] / CHEF [PERSON_NAME]" at bounding box center [41, 150] width 74 height 38
click at [55, 126] on div "S1 open_in_new receipt 8:00 PM [DATE] 8 personas LEE / CHEF [PERSON_NAME] S1 cl…" at bounding box center [48, 212] width 96 height 332
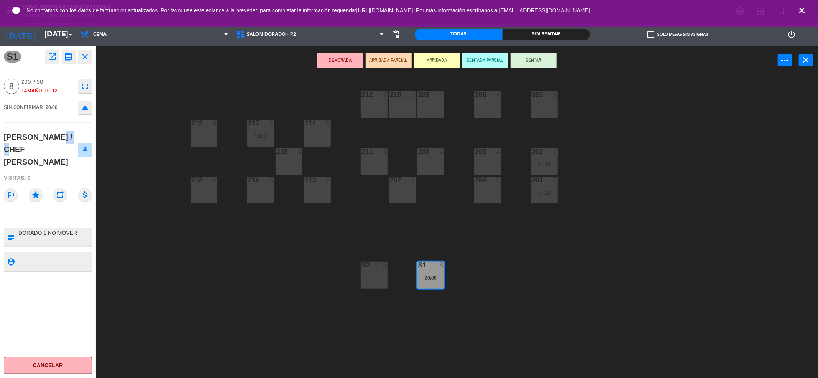
click at [55, 126] on div "S1 open_in_new receipt 8:00 PM [DATE] 8 personas LEE / CHEF [PERSON_NAME] S1 cl…" at bounding box center [48, 212] width 96 height 332
click at [51, 144] on div "[PERSON_NAME] / CHEF [PERSON_NAME]" at bounding box center [48, 149] width 88 height 43
click at [81, 57] on icon "close" at bounding box center [85, 56] width 9 height 9
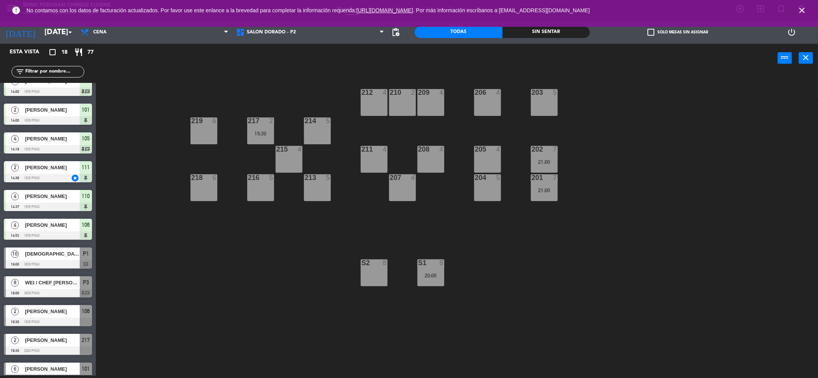
scroll to position [225, 0]
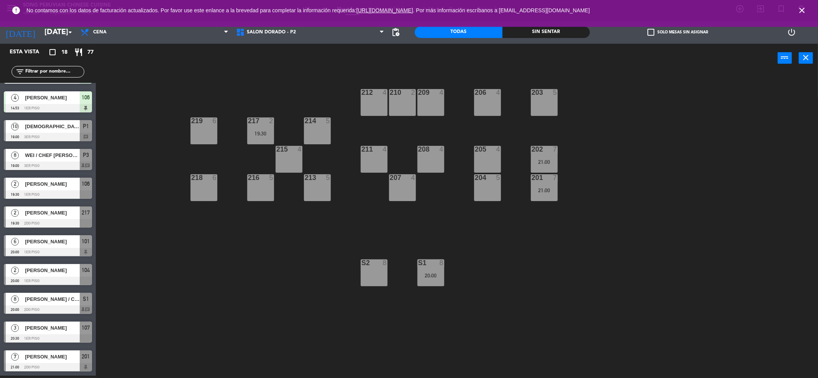
click at [60, 295] on span "[PERSON_NAME] / CHEF [PERSON_NAME]" at bounding box center [52, 299] width 55 height 8
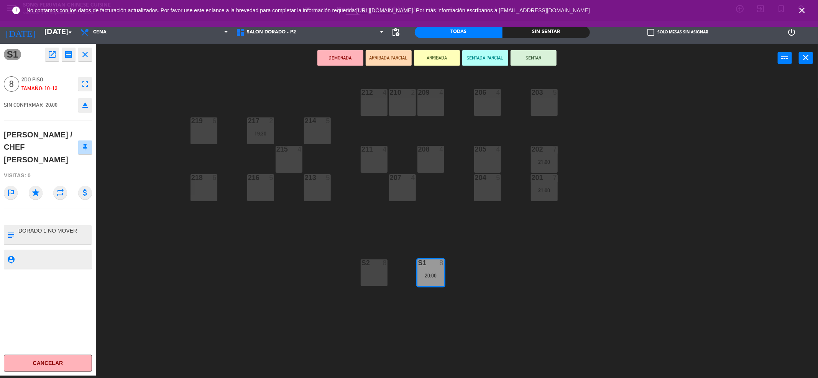
click at [125, 266] on div "203 5 206 4 210 2 212 4 209 4 214 5 217 2 19:30 219 6 202 7 21:00 205 4 208 4 2…" at bounding box center [461, 226] width 714 height 303
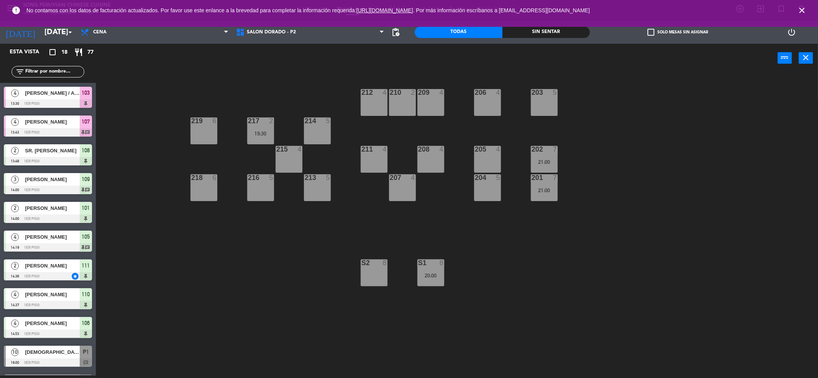
scroll to position [98, 0]
